Goal: Information Seeking & Learning: Check status

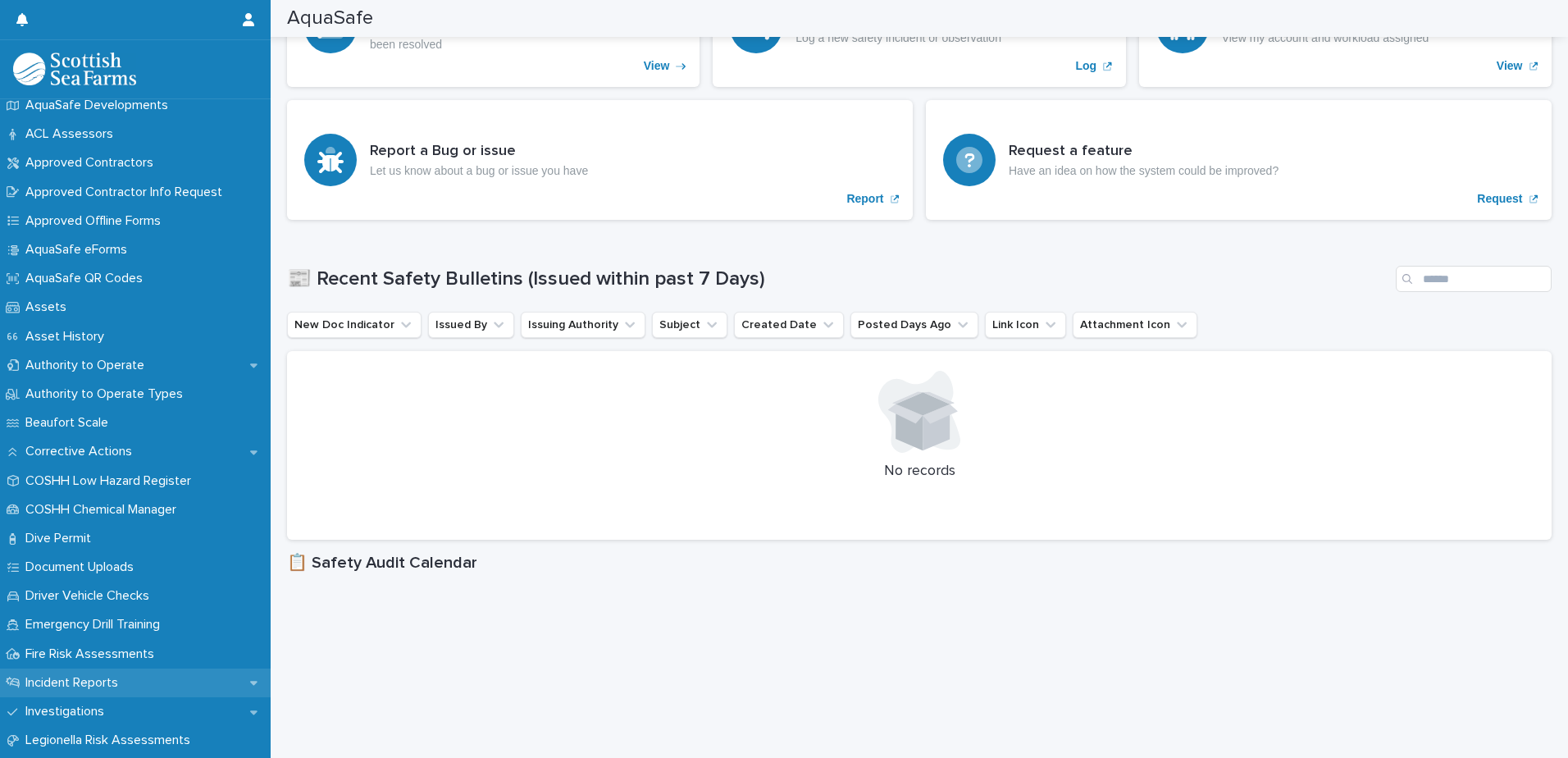
scroll to position [164, 0]
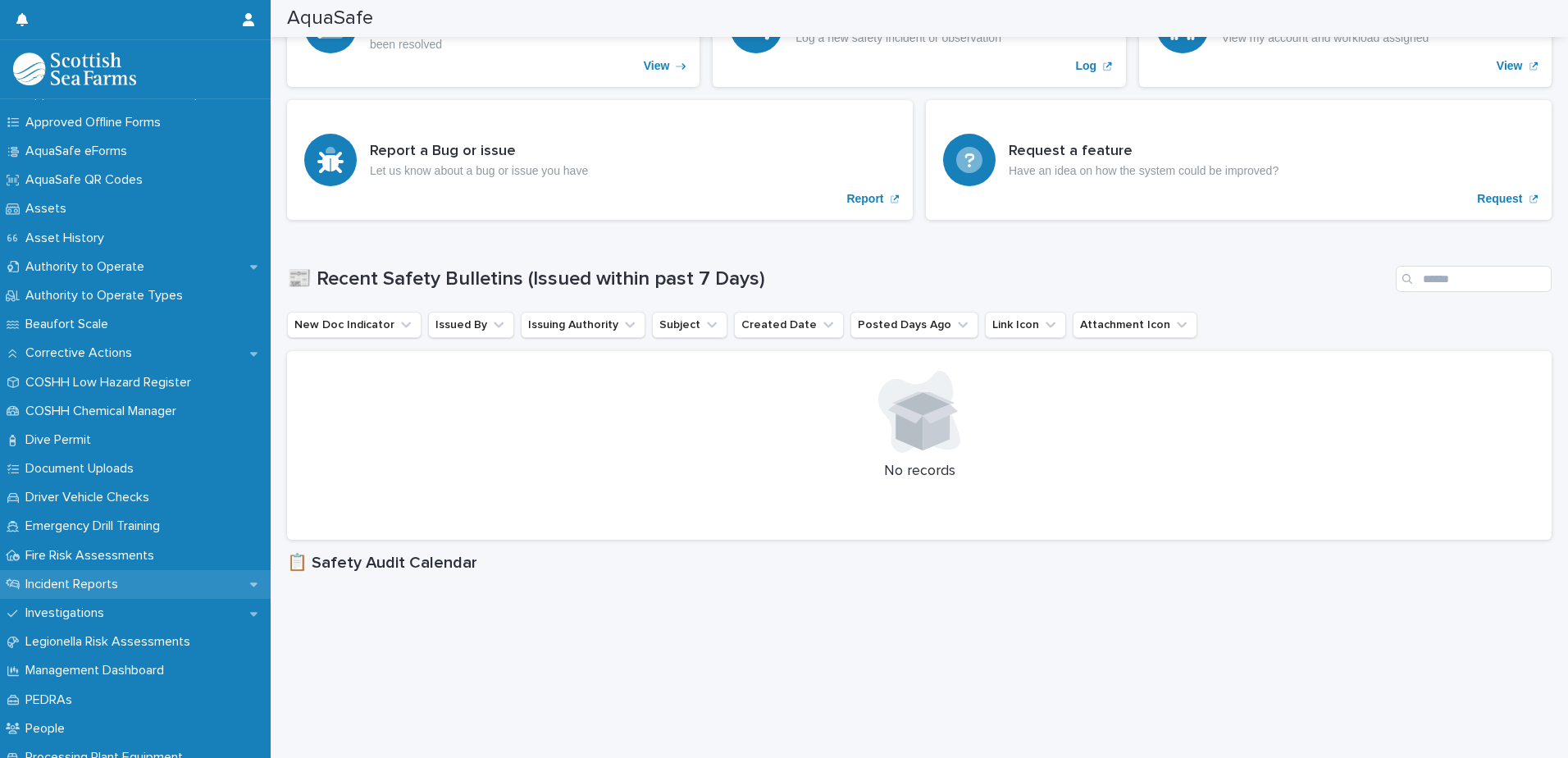
click at [123, 585] on p "Incident Reports" at bounding box center [75, 584] width 112 height 15
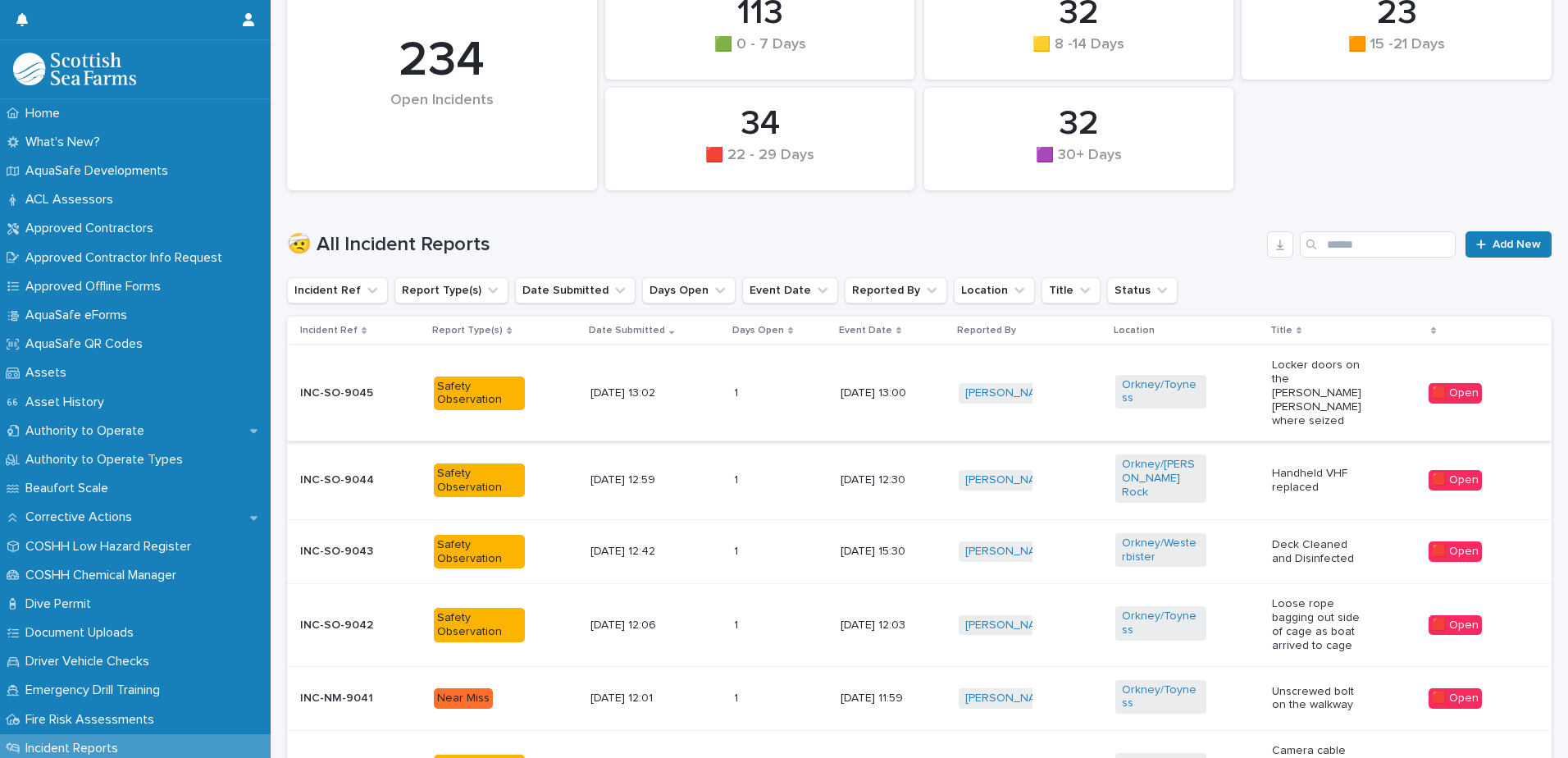
scroll to position [328, 0]
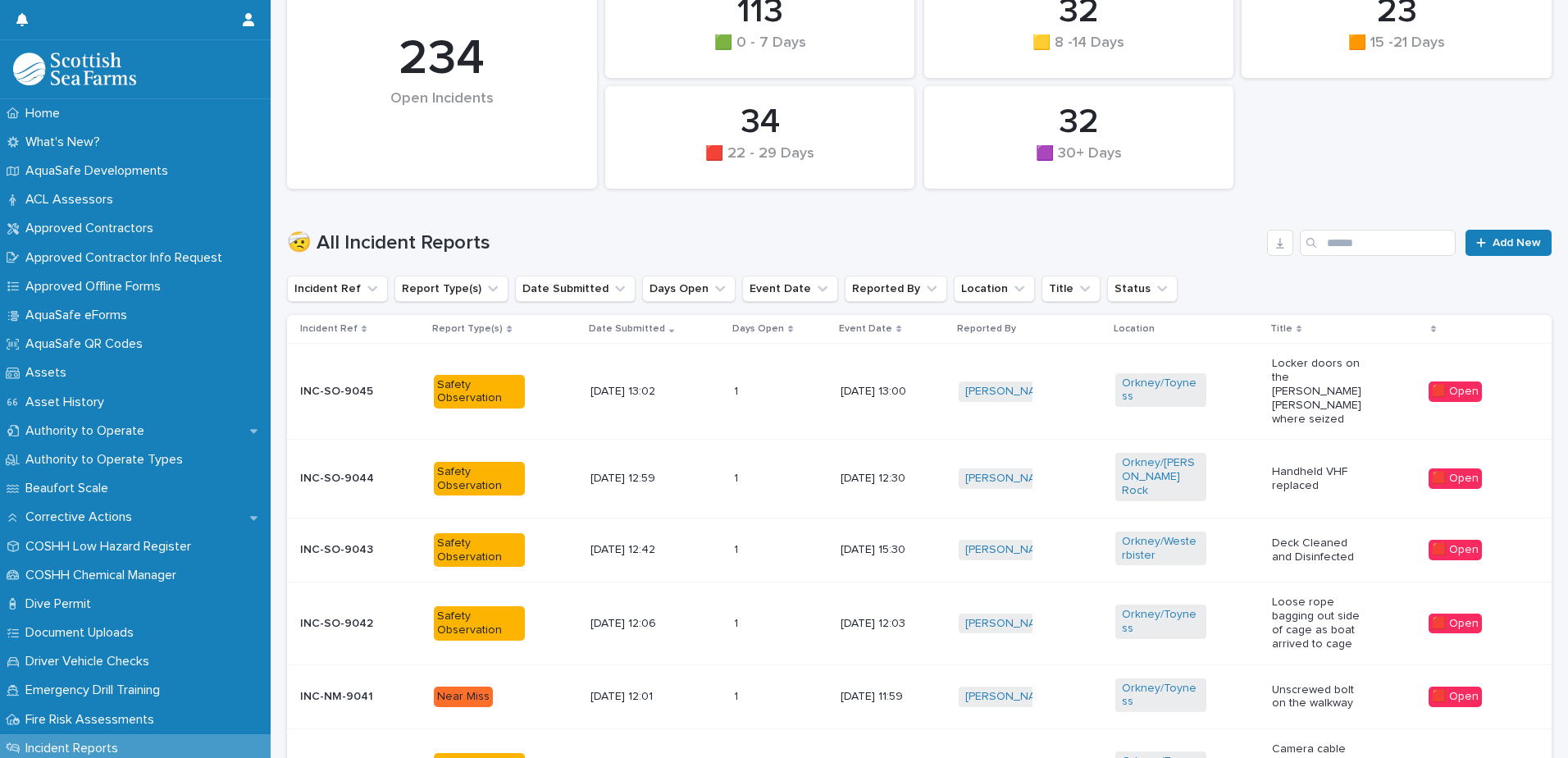
click at [1343, 537] on p "Deck Cleaned and Disinfected" at bounding box center [1318, 550] width 91 height 28
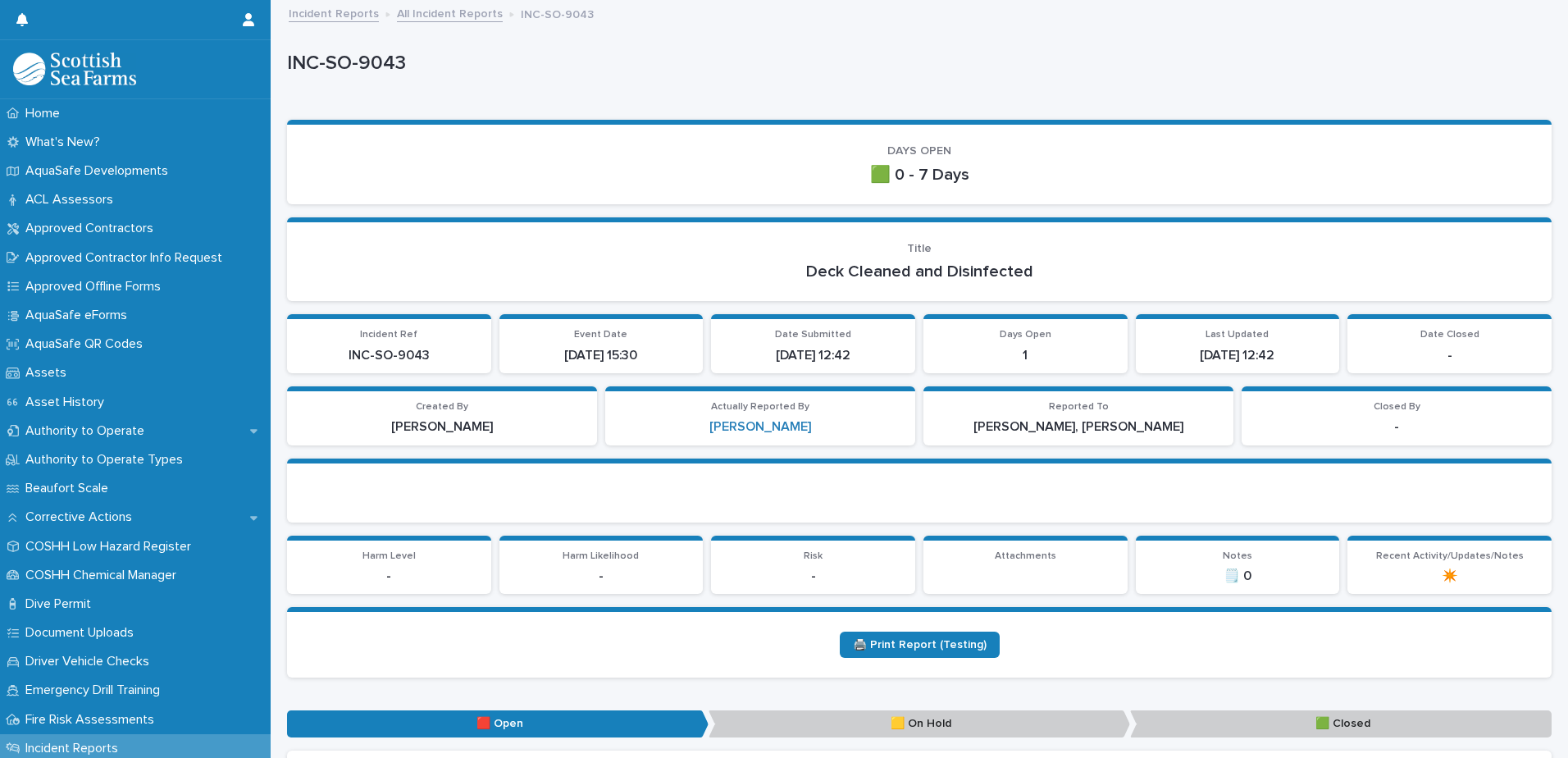
click at [454, 14] on link "All Incident Reports" at bounding box center [449, 13] width 106 height 19
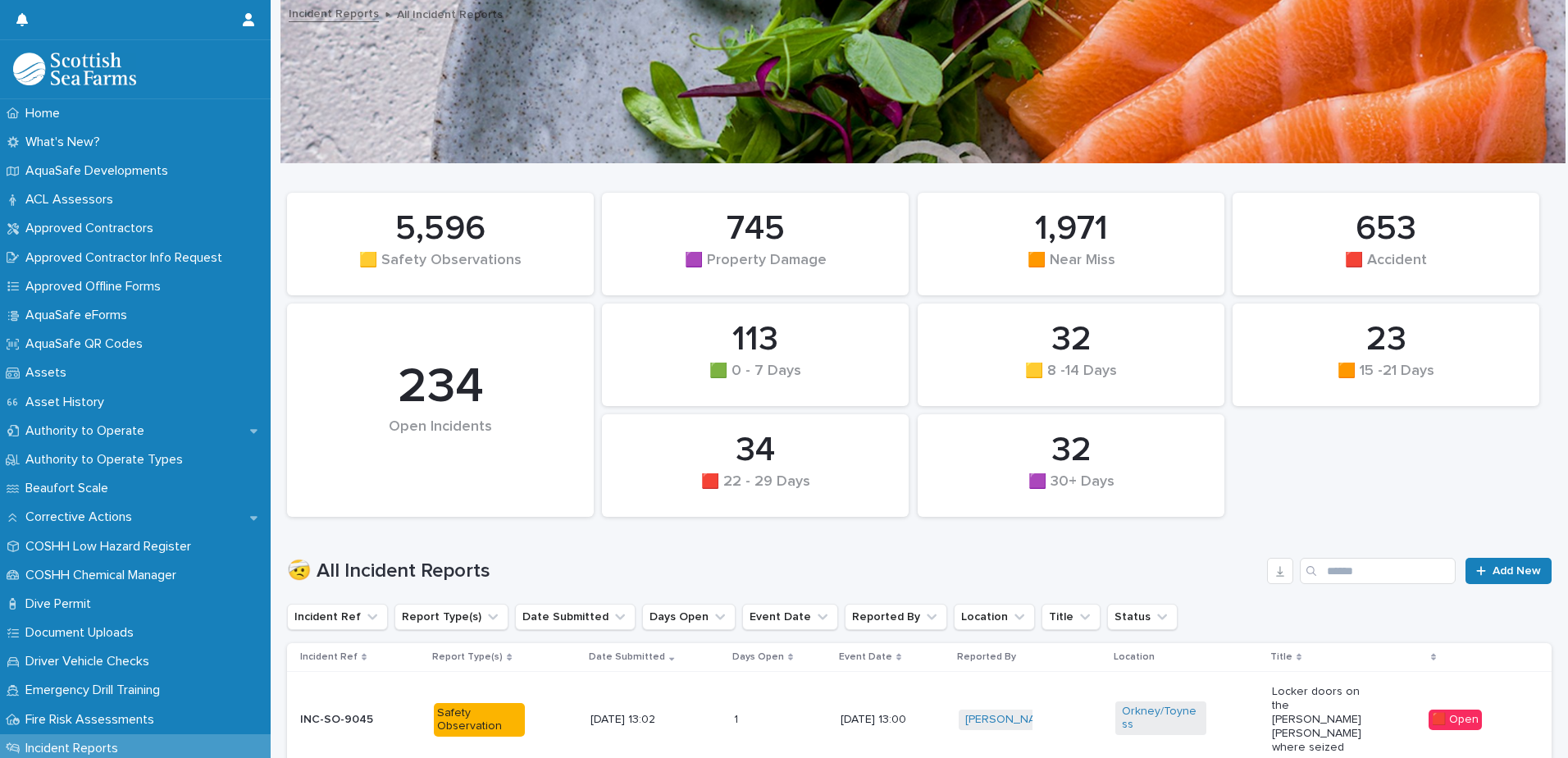
scroll to position [82, 0]
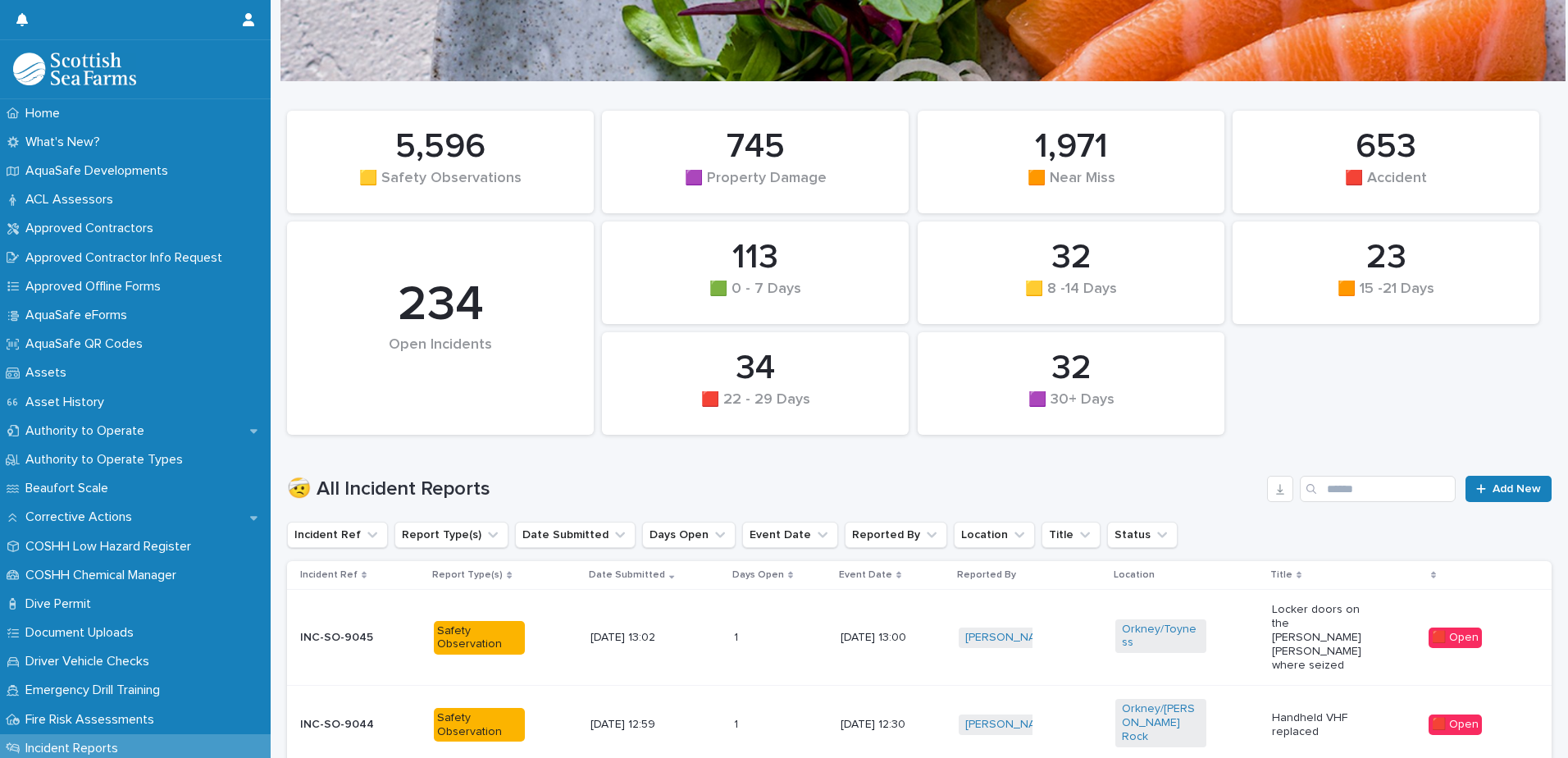
click at [1321, 635] on p "Locker doors on the [PERSON_NAME] [PERSON_NAME] where seized" at bounding box center [1318, 637] width 91 height 69
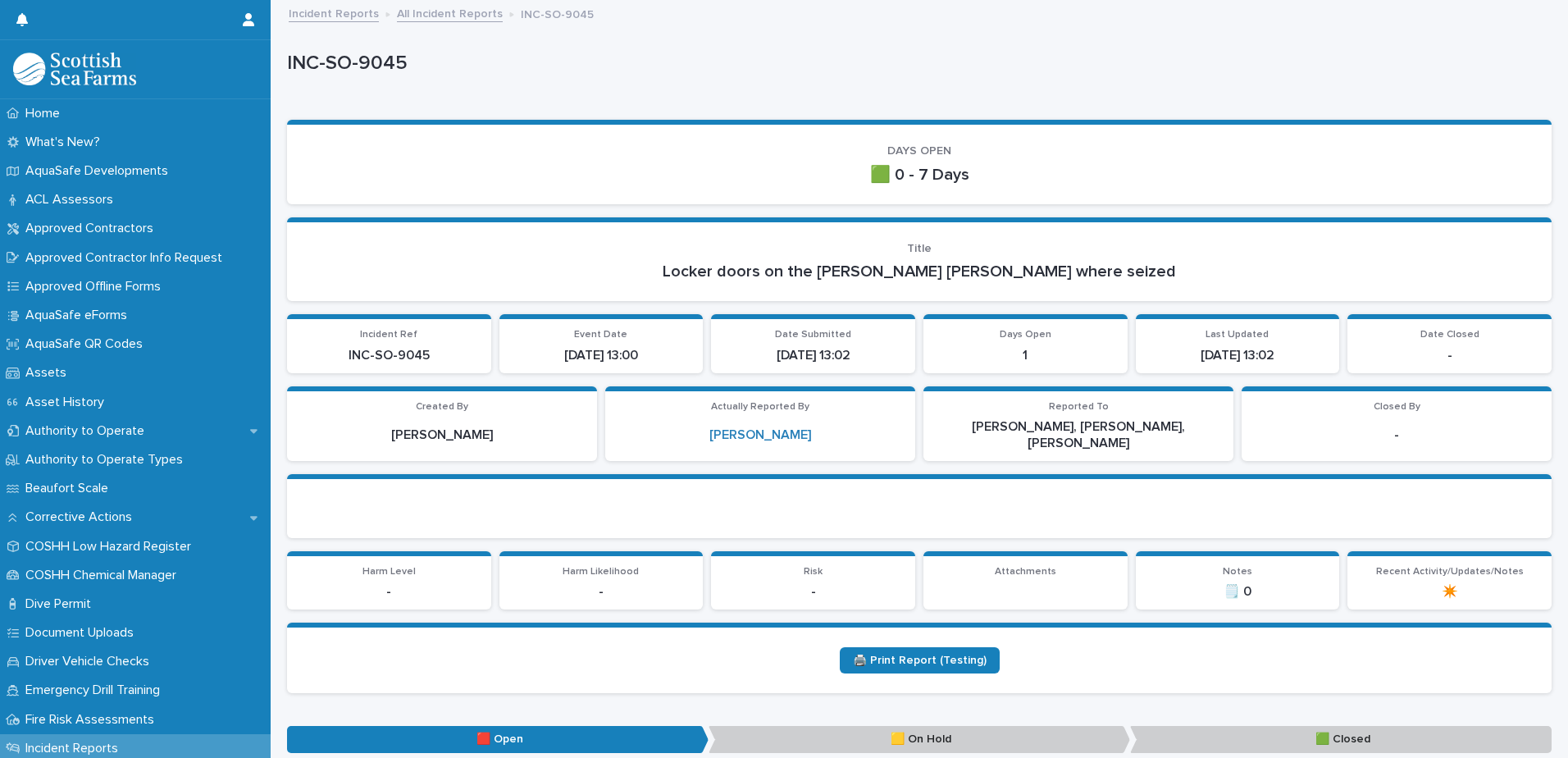
click at [437, 14] on link "All Incident Reports" at bounding box center [449, 13] width 106 height 19
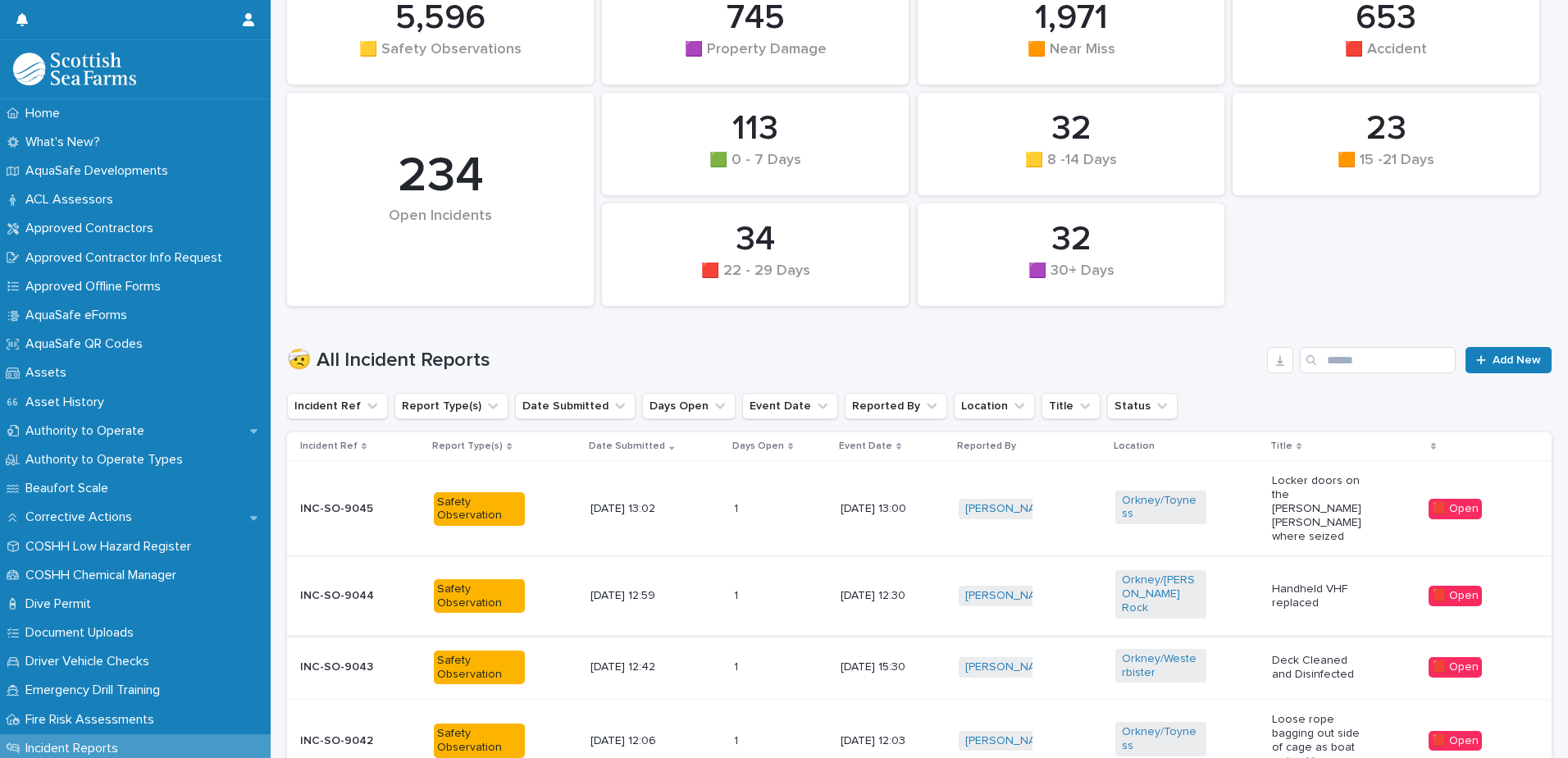
scroll to position [246, 0]
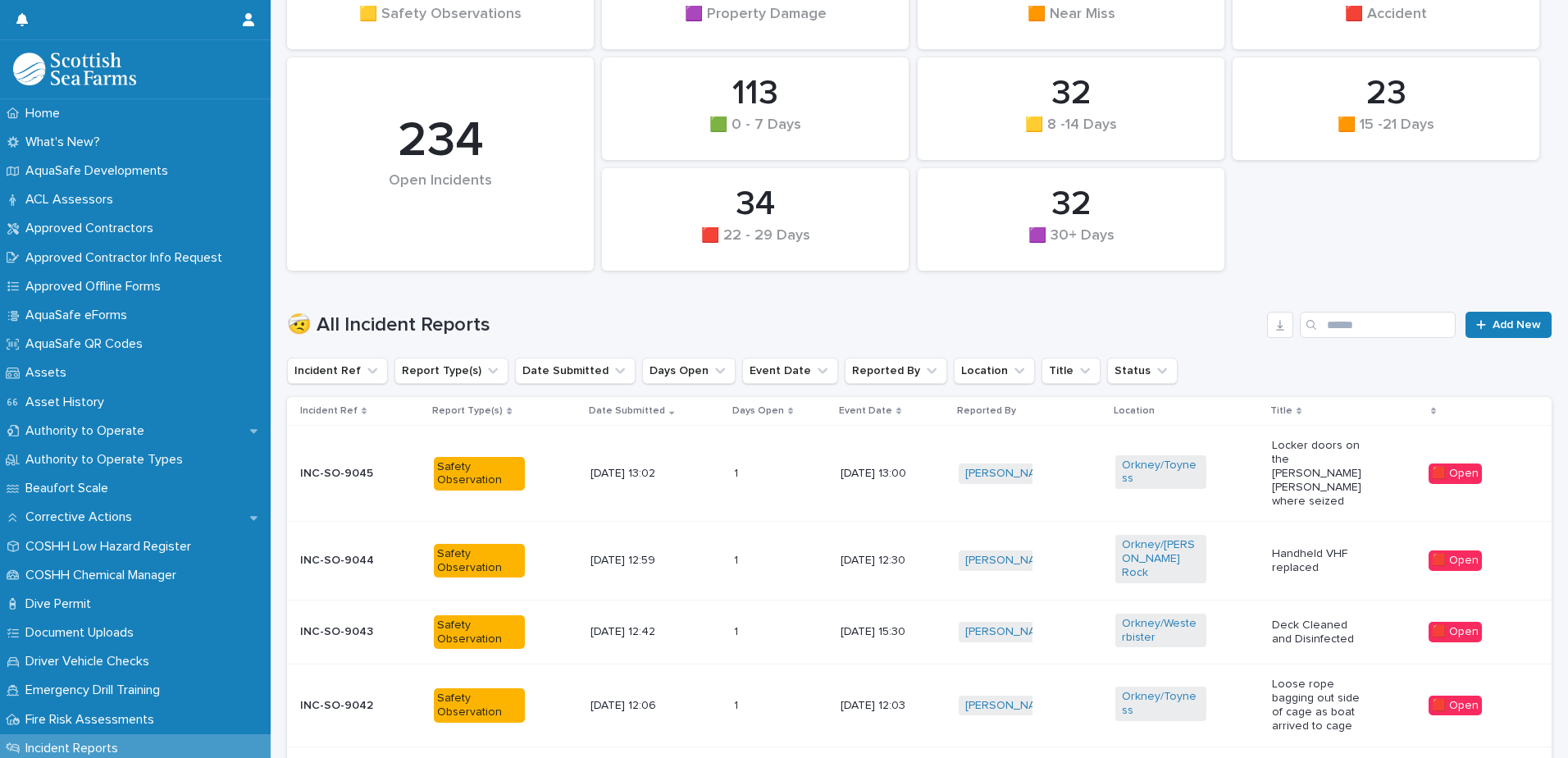
click at [1289, 548] on p "Handheld VHF replaced" at bounding box center [1318, 561] width 91 height 28
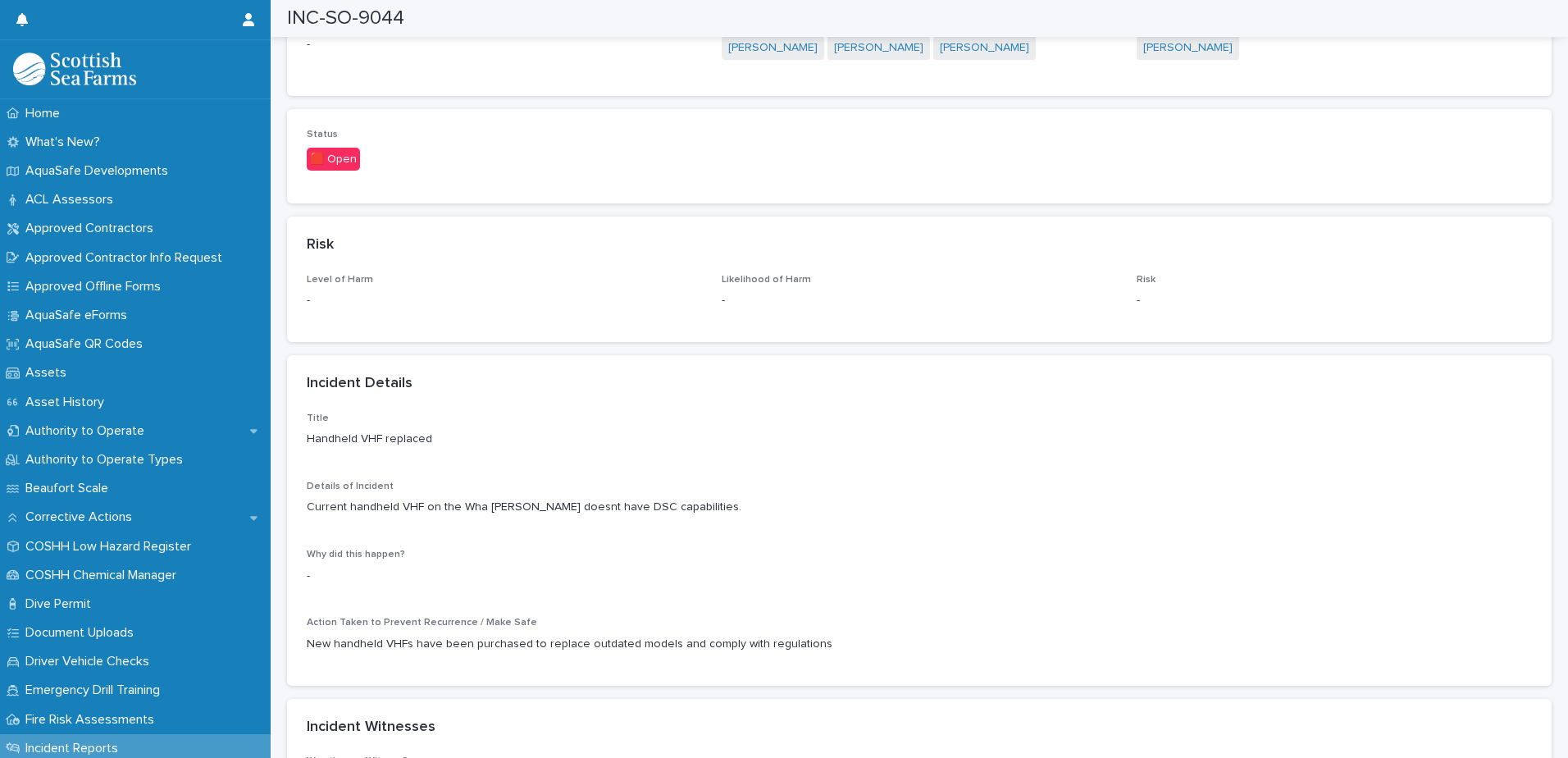
scroll to position [1149, 0]
